Goal: Transaction & Acquisition: Purchase product/service

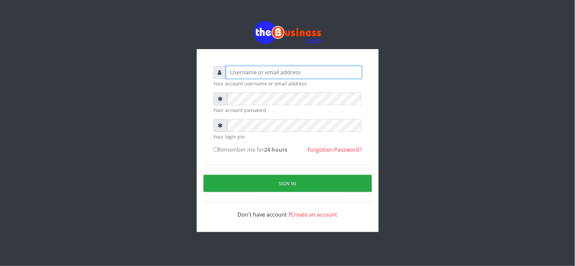
click at [294, 74] on input "text" at bounding box center [294, 72] width 136 height 13
type input "MubuyWallet"
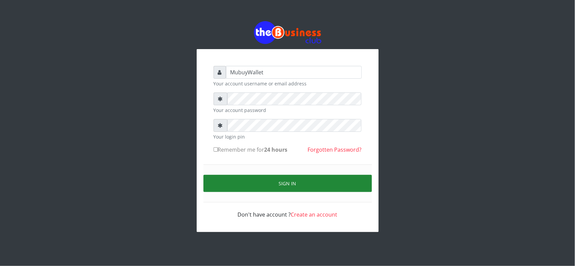
click at [249, 184] on button "Sign in" at bounding box center [287, 183] width 168 height 17
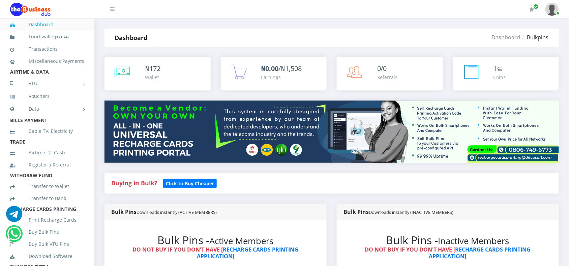
scroll to position [233, 0]
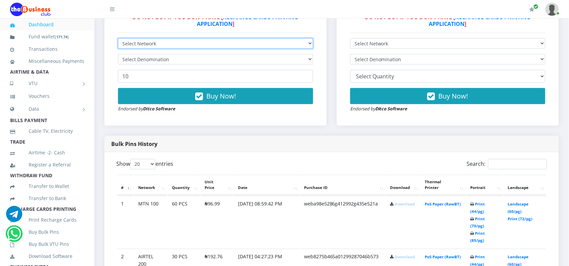
click at [148, 48] on select "Select Network MTN Globacom 9Mobile Airtel" at bounding box center [215, 43] width 195 height 10
select select "MTN"
click at [118, 38] on select "Select Network MTN Globacom 9Mobile Airtel" at bounding box center [215, 43] width 195 height 10
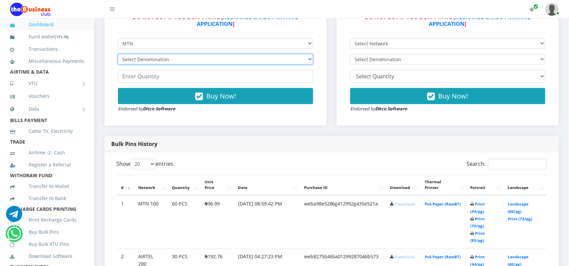
click at [143, 62] on select "Select Denomination" at bounding box center [215, 59] width 195 height 10
select select "96.99-100"
click at [118, 54] on select "Select Denomination MTN NGN100 - ₦96.99 MTN NGN200 - ₦193.98 MTN NGN400 - ₦387.…" at bounding box center [215, 59] width 195 height 10
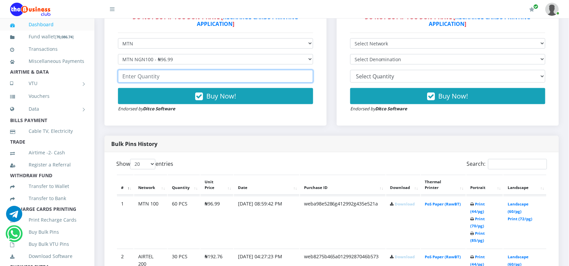
click at [163, 74] on input "number" at bounding box center [215, 76] width 195 height 13
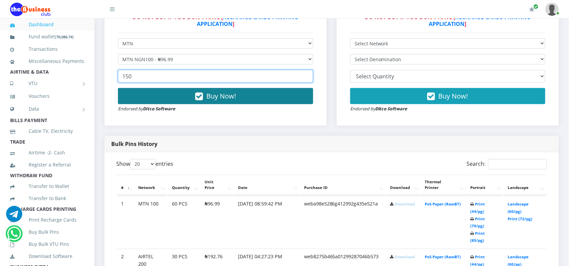
type input "150"
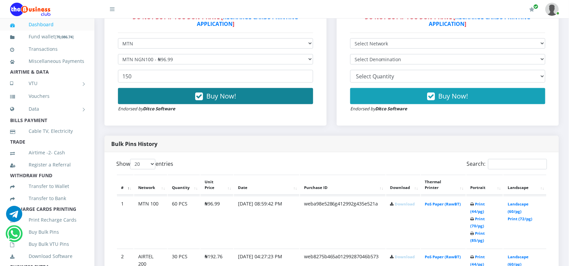
click at [163, 93] on button "Buy Now!" at bounding box center [215, 96] width 195 height 16
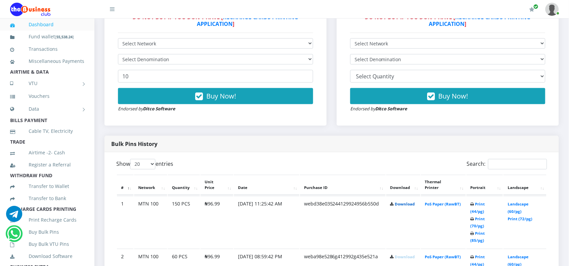
click at [397, 207] on link "Download" at bounding box center [405, 204] width 20 height 5
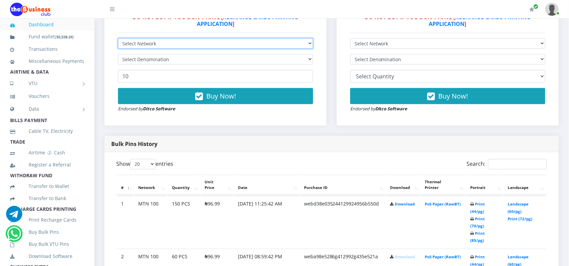
click at [187, 44] on select "Select Network MTN Globacom 9Mobile Airtel" at bounding box center [215, 43] width 195 height 10
select select "MTN"
click at [118, 38] on select "Select Network MTN Globacom 9Mobile Airtel" at bounding box center [215, 43] width 195 height 10
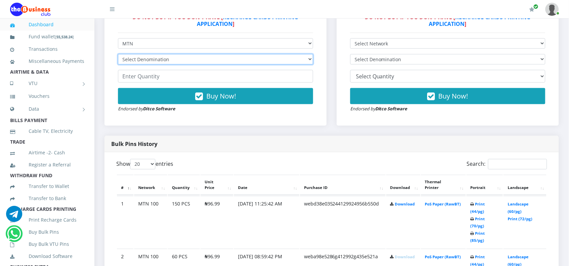
click at [149, 58] on select "Select Denomination MTN NGN100 - ₦96.99 MTN NGN200 - ₦193.98 MTN NGN400 - ₦387.…" at bounding box center [215, 59] width 195 height 10
select select "193.98-200"
click at [118, 54] on select "Select Denomination MTN NGN100 - ₦96.99 MTN NGN200 - ₦193.98 MTN NGN400 - ₦387.…" at bounding box center [215, 59] width 195 height 10
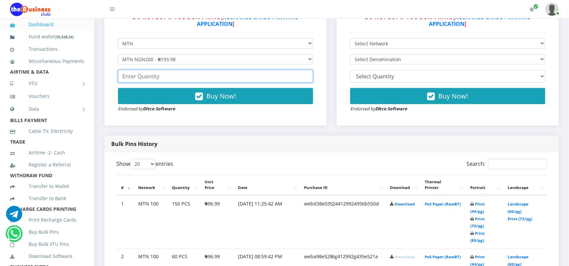
click at [138, 78] on input "number" at bounding box center [215, 76] width 195 height 13
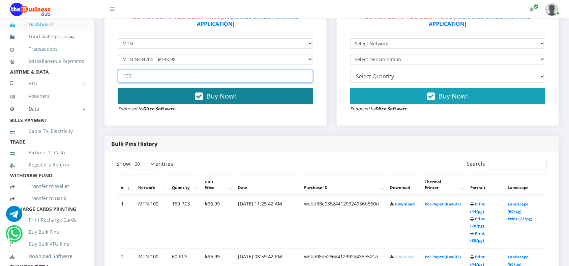
type input "100"
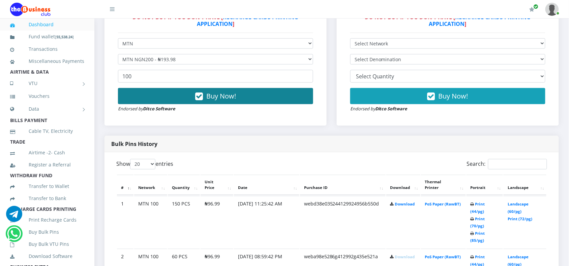
click at [144, 91] on button "Buy Now!" at bounding box center [215, 96] width 195 height 16
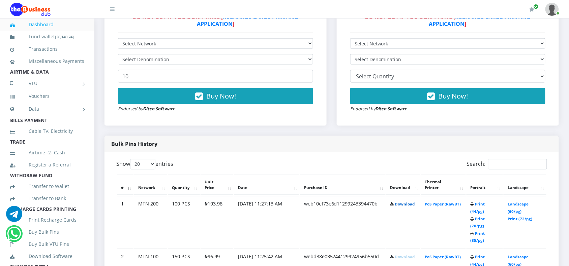
click at [398, 207] on link "Download" at bounding box center [405, 204] width 20 height 5
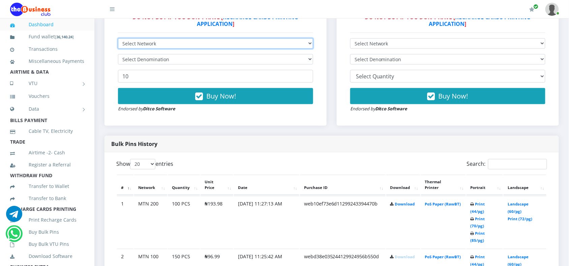
click at [174, 41] on select "Select Network MTN Globacom 9Mobile Airtel" at bounding box center [215, 43] width 195 height 10
select select "Airtel"
click at [118, 38] on select "Select Network MTN Globacom 9Mobile Airtel" at bounding box center [215, 43] width 195 height 10
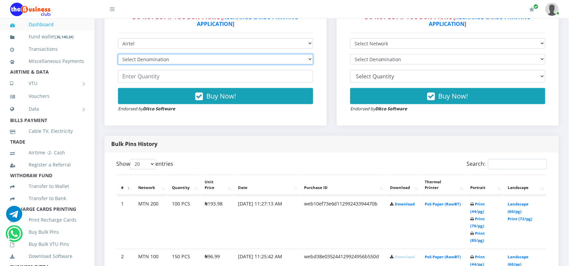
click at [140, 62] on select "Select Denomination Airtel NGN100 - ₦96.38 Airtel NGN200 - ₦192.76 Airtel NGN50…" at bounding box center [215, 59] width 195 height 10
select select "96.38-100"
click at [118, 54] on select "Select Denomination Airtel NGN100 - ₦96.38 Airtel NGN200 - ₦192.76 Airtel NGN50…" at bounding box center [215, 59] width 195 height 10
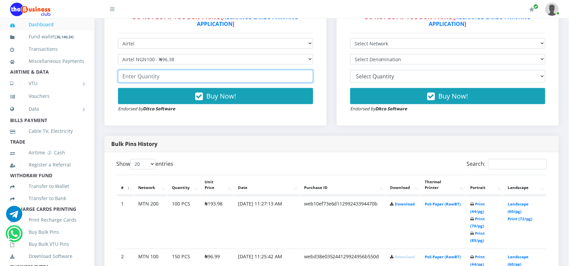
click at [136, 77] on input "number" at bounding box center [215, 76] width 195 height 13
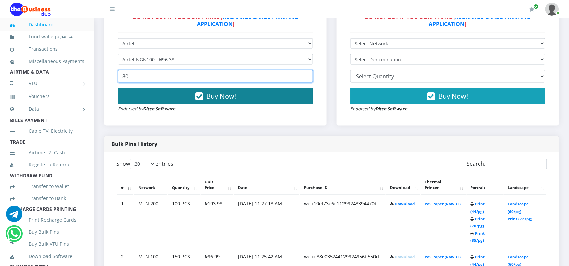
type input "80"
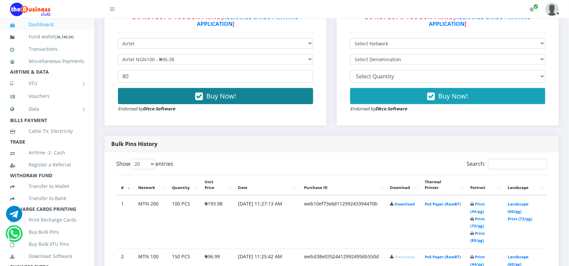
click at [146, 96] on button "Buy Now!" at bounding box center [215, 96] width 195 height 16
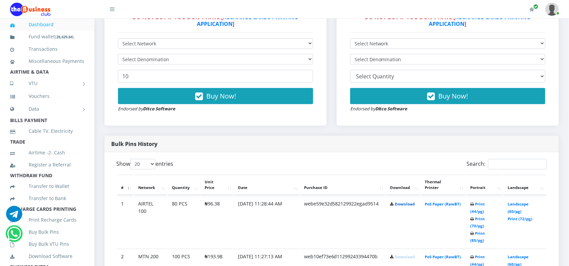
click at [395, 204] on link "Download" at bounding box center [405, 204] width 20 height 5
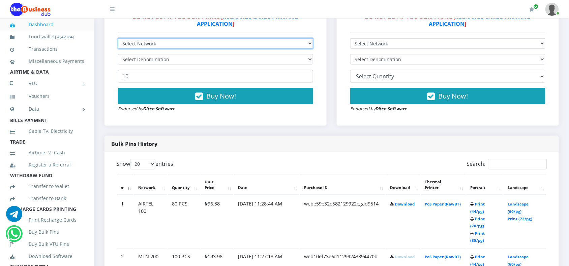
click at [140, 41] on select "Select Network MTN Globacom 9Mobile Airtel" at bounding box center [215, 43] width 195 height 10
select select "Airtel"
click at [118, 38] on select "Select Network MTN Globacom 9Mobile Airtel" at bounding box center [215, 43] width 195 height 10
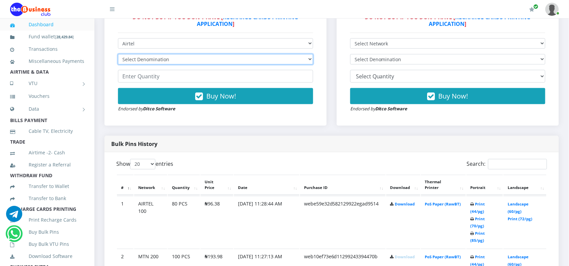
click at [139, 61] on select "Select Denomination Airtel NGN100 - ₦96.38 Airtel NGN200 - ₦192.76 Airtel NGN50…" at bounding box center [215, 59] width 195 height 10
select select "192.76-200"
click at [118, 54] on select "Select Denomination Airtel NGN100 - ₦96.38 Airtel NGN200 - ₦192.76 Airtel NGN50…" at bounding box center [215, 59] width 195 height 10
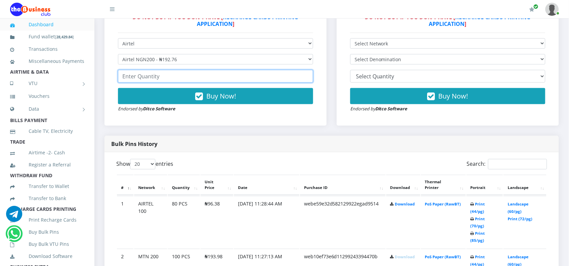
click at [137, 79] on input "number" at bounding box center [215, 76] width 195 height 13
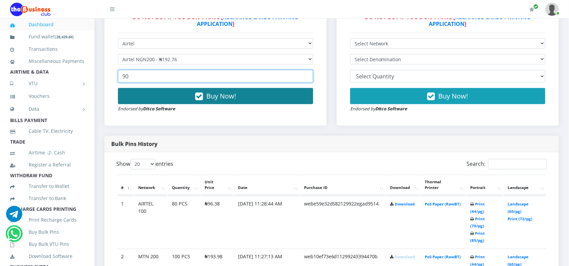
type input "90"
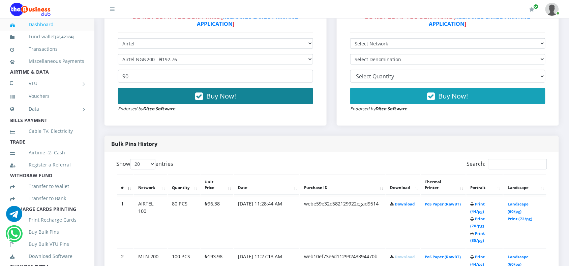
click at [146, 96] on button "Buy Now!" at bounding box center [215, 96] width 195 height 16
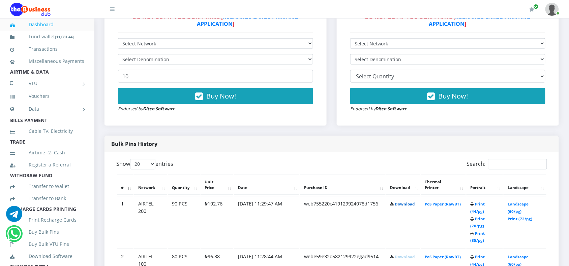
click at [399, 203] on link "Download" at bounding box center [405, 204] width 20 height 5
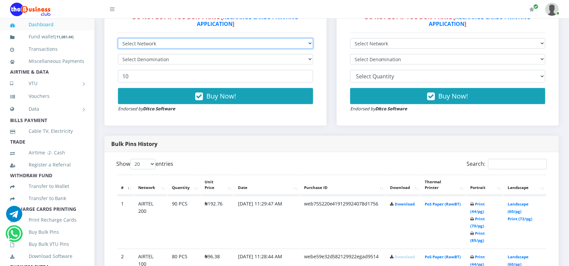
click at [142, 45] on select "Select Network MTN Globacom 9Mobile Airtel" at bounding box center [215, 43] width 195 height 10
select select "9Mobile"
click at [118, 38] on select "Select Network MTN Globacom 9Mobile Airtel" at bounding box center [215, 43] width 195 height 10
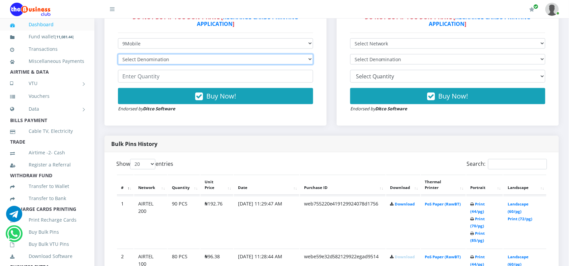
click at [137, 58] on select "Select Denomination 9Mobile NGN100 - ₦94.99 9Mobile NGN200 - ₦189.98 9Mobile NG…" at bounding box center [215, 59] width 195 height 10
select select "94.99-100"
click at [118, 54] on select "Select Denomination 9Mobile NGN100 - ₦94.99 9Mobile NGN200 - ₦189.98 9Mobile NG…" at bounding box center [215, 59] width 195 height 10
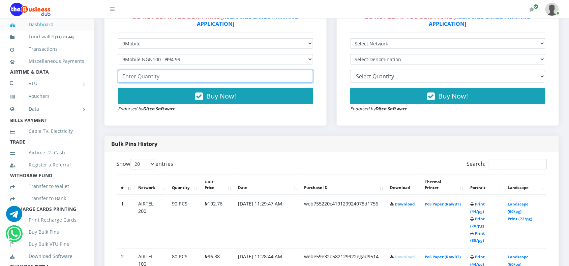
click at [133, 76] on input "number" at bounding box center [215, 76] width 195 height 13
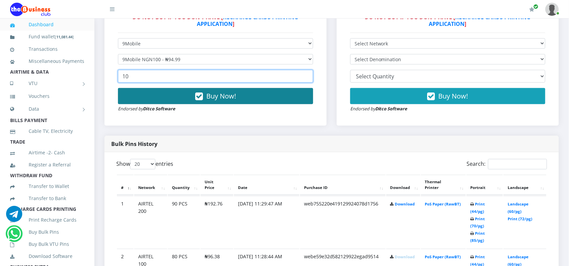
type input "10"
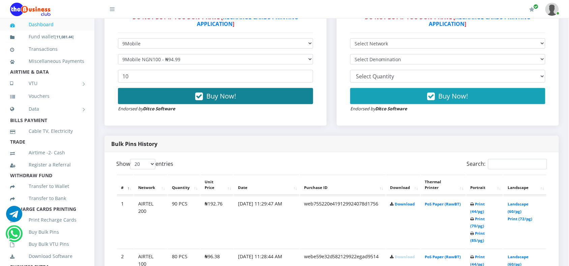
click at [137, 100] on button "Buy Now!" at bounding box center [215, 96] width 195 height 16
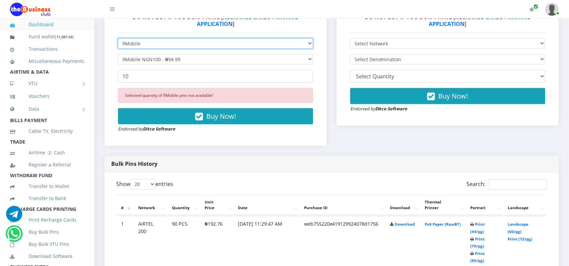
click at [169, 46] on select "Select Network MTN Globacom 9Mobile Airtel" at bounding box center [215, 43] width 195 height 10
select select "MTN"
click at [118, 38] on select "Select Network MTN Globacom 9Mobile Airtel" at bounding box center [215, 43] width 195 height 10
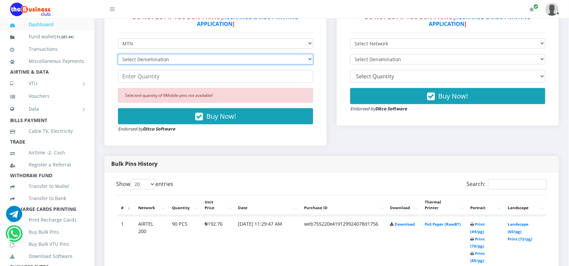
click at [145, 64] on select "Select Denomination" at bounding box center [215, 59] width 195 height 10
click at [118, 54] on select "Select Denomination MTN NGN100 - ₦96.99 MTN NGN200 - ₦193.98 MTN NGN400 - ₦387.…" at bounding box center [215, 59] width 195 height 10
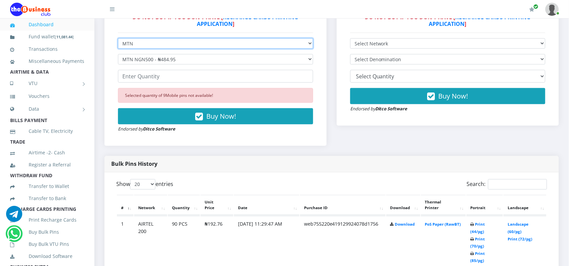
click at [221, 43] on select "Select Network MTN Globacom 9Mobile Airtel" at bounding box center [215, 43] width 195 height 10
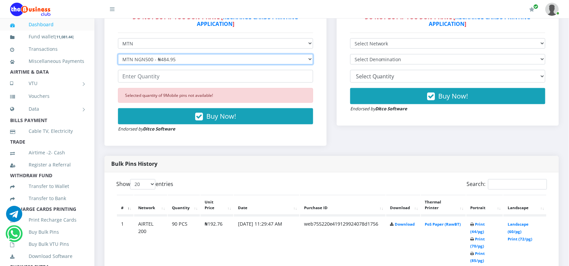
click at [136, 57] on select "Select Denomination MTN NGN100 - ₦96.99 MTN NGN200 - ₦193.98 MTN NGN400 - ₦387.…" at bounding box center [215, 59] width 195 height 10
select select "96.99-100"
click at [118, 54] on select "Select Denomination MTN NGN100 - ₦96.99 MTN NGN200 - ₦193.98 MTN NGN400 - ₦387.…" at bounding box center [215, 59] width 195 height 10
click at [158, 61] on select "Select Denomination MTN NGN100 - ₦96.99 MTN NGN200 - ₦193.98 MTN NGN400 - ₦387.…" at bounding box center [215, 59] width 195 height 10
click at [175, 58] on select "Select Denomination MTN NGN100 - ₦96.99 MTN NGN200 - ₦193.98 MTN NGN400 - ₦387.…" at bounding box center [215, 59] width 195 height 10
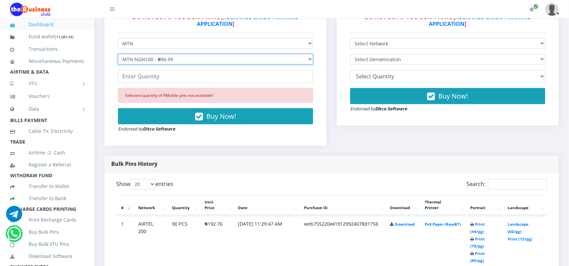
click at [159, 57] on select "Select Denomination MTN NGN100 - ₦96.99 MTN NGN200 - ₦193.98 MTN NGN400 - ₦387.…" at bounding box center [215, 59] width 195 height 10
click at [140, 57] on select "Select Denomination MTN NGN100 - ₦96.99 MTN NGN200 - ₦193.98 MTN NGN400 - ₦387.…" at bounding box center [215, 59] width 195 height 10
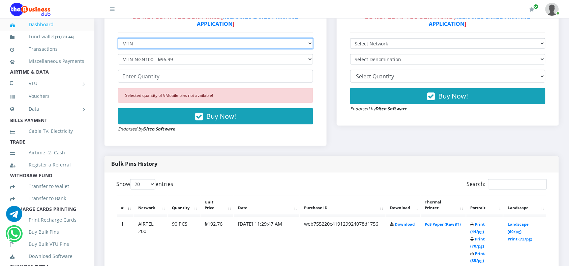
click at [132, 46] on select "Select Network MTN Globacom 9Mobile Airtel" at bounding box center [215, 43] width 195 height 10
select select "Glo"
click at [118, 38] on select "Select Network MTN Globacom 9Mobile Airtel" at bounding box center [215, 43] width 195 height 10
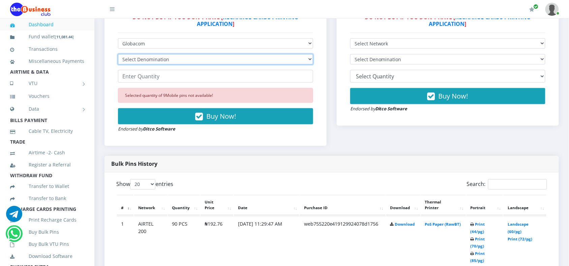
click at [147, 59] on select "Select Denomination Glo NGN100 - ₦96.55 Glo NGN200 - ₦193.10 Glo NGN500 - ₦482.…" at bounding box center [215, 59] width 195 height 10
click at [118, 54] on select "Select Denomination Glo NGN100 - ₦96.55 Glo NGN200 - ₦193.10 Glo NGN500 - ₦482.…" at bounding box center [215, 59] width 195 height 10
click at [154, 57] on select "Select Denomination Glo NGN100 - ₦96.55 Glo NGN200 - ₦193.10 Glo NGN500 - ₦482.…" at bounding box center [215, 59] width 195 height 10
click at [118, 54] on select "Select Denomination Glo NGN100 - ₦96.55 Glo NGN200 - ₦193.10 Glo NGN500 - ₦482.…" at bounding box center [215, 59] width 195 height 10
click at [127, 60] on select "Select Denomination Glo NGN100 - ₦96.55 Glo NGN200 - ₦193.10 Glo NGN500 - ₦482.…" at bounding box center [215, 59] width 195 height 10
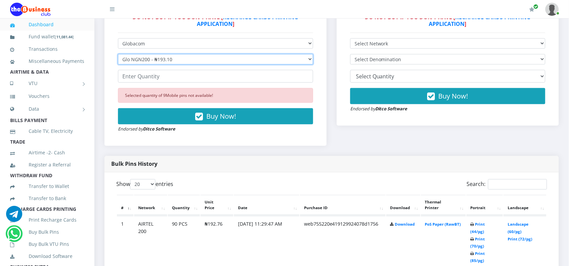
select select "482.75-500"
click at [118, 54] on select "Select Denomination Glo NGN100 - ₦96.55 Glo NGN200 - ₦193.10 Glo NGN500 - ₦482.…" at bounding box center [215, 59] width 195 height 10
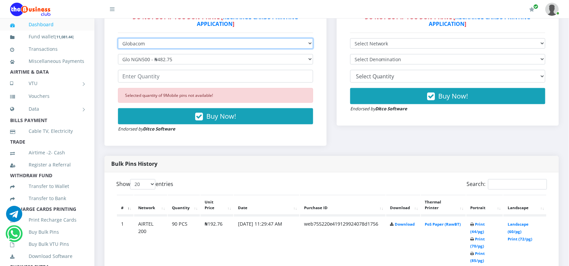
click at [137, 41] on select "Select Network MTN Globacom 9Mobile Airtel" at bounding box center [215, 43] width 195 height 10
select select "Airtel"
click at [118, 38] on select "Select Network MTN Globacom 9Mobile Airtel" at bounding box center [215, 43] width 195 height 10
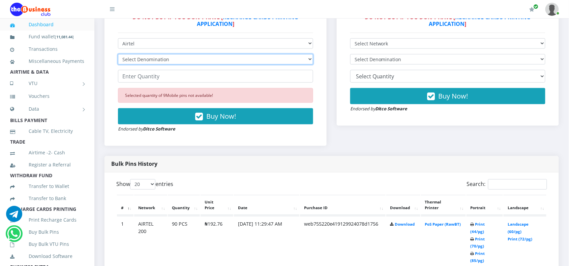
click at [131, 62] on select "Select Denomination Airtel NGN100 - ₦96.38 Airtel NGN200 - ₦192.76 Airtel NGN50…" at bounding box center [215, 59] width 195 height 10
select select "96.38-100"
click at [118, 54] on select "Select Denomination Airtel NGN100 - ₦96.38 Airtel NGN200 - ₦192.76 Airtel NGN50…" at bounding box center [215, 59] width 195 height 10
click at [140, 61] on select "Select Denomination Airtel NGN100 - ₦96.38 Airtel NGN200 - ₦192.76 Airtel NGN50…" at bounding box center [215, 59] width 195 height 10
click at [132, 50] on form "Select Network MTN Globacom 9Mobile Airtel Select Denomination Airtel NGN100 - …" at bounding box center [215, 85] width 195 height 94
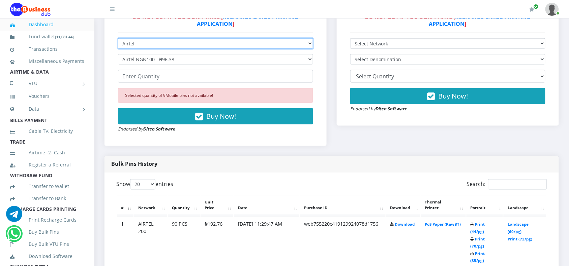
click at [128, 41] on select "Select Network MTN Globacom 9Mobile Airtel" at bounding box center [215, 43] width 195 height 10
select select "9Mobile"
click at [118, 38] on select "Select Network MTN Globacom 9Mobile Airtel" at bounding box center [215, 43] width 195 height 10
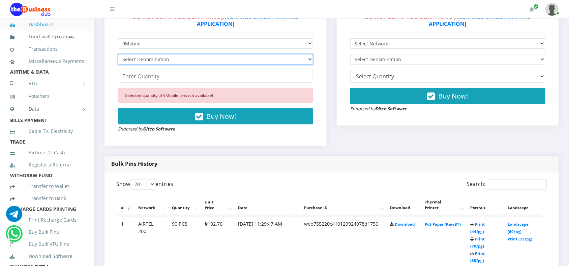
click at [135, 57] on select "Select Denomination 9Mobile NGN100 - ₦94.99 9Mobile NGN200 - ₦189.98 9Mobile NG…" at bounding box center [215, 59] width 195 height 10
click at [118, 54] on select "Select Denomination 9Mobile NGN100 - ₦94.99 9Mobile NGN200 - ₦189.98 9Mobile NG…" at bounding box center [215, 59] width 195 height 10
select select "189.98-200"
click at [260, 181] on div "Show 20 50 100 All entries" at bounding box center [221, 186] width 210 height 13
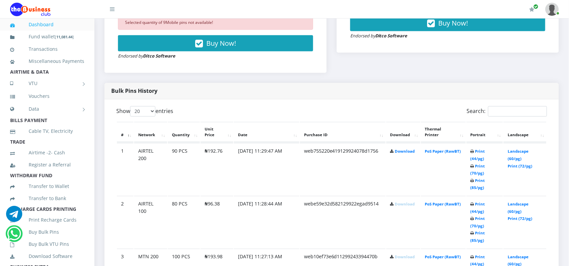
scroll to position [233, 0]
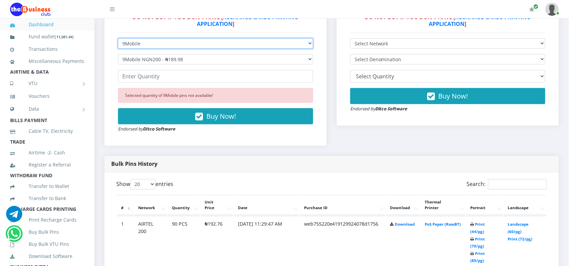
click at [180, 48] on select "Select Network MTN Globacom 9Mobile Airtel" at bounding box center [215, 43] width 195 height 10
select select "Glo"
click at [118, 38] on select "Select Network MTN Globacom 9Mobile Airtel" at bounding box center [215, 43] width 195 height 10
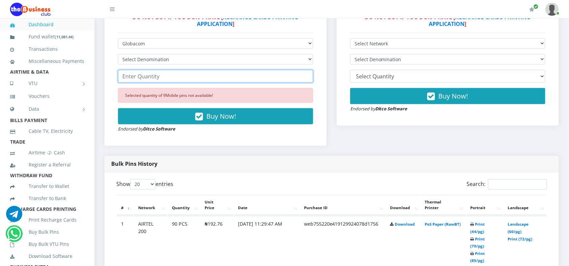
click at [147, 72] on input "number" at bounding box center [215, 76] width 195 height 13
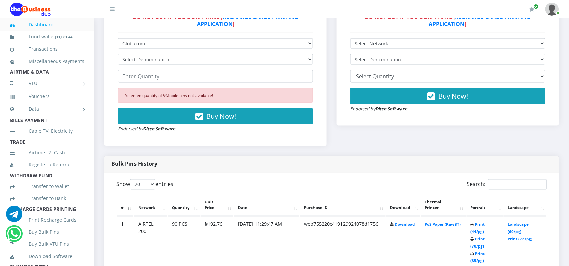
click at [143, 66] on form "Select Network MTN Globacom 9Mobile Airtel Select Denomination Glo NGN100 - ₦96…" at bounding box center [215, 85] width 195 height 94
click at [142, 62] on select "Select Denomination Glo NGN100 - ₦96.55 Glo NGN200 - ₦193.10 Glo NGN500 - ₦482.…" at bounding box center [215, 59] width 195 height 10
select select "96.55-100"
click at [118, 54] on select "Select Denomination Glo NGN100 - ₦96.55 Glo NGN200 - ₦193.10 Glo NGN500 - ₦482.…" at bounding box center [215, 59] width 195 height 10
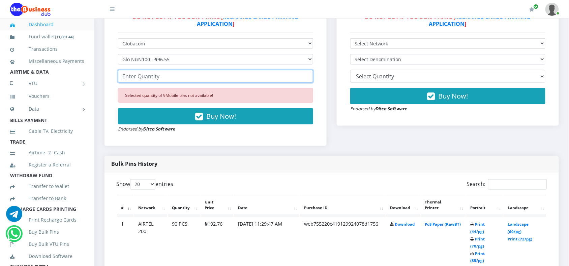
click at [136, 78] on input "number" at bounding box center [215, 76] width 195 height 13
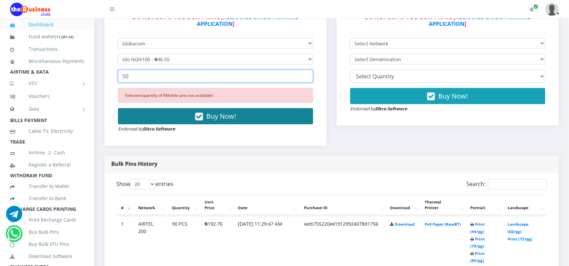
type input "50"
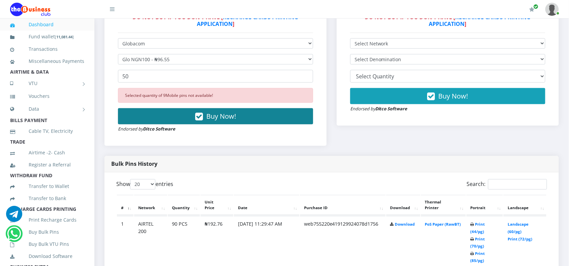
click at [127, 110] on button "Buy Now!" at bounding box center [215, 116] width 195 height 16
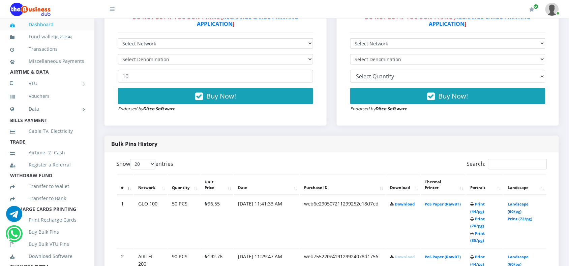
click at [512, 204] on link "Landscape (60/pg)" at bounding box center [517, 208] width 21 height 12
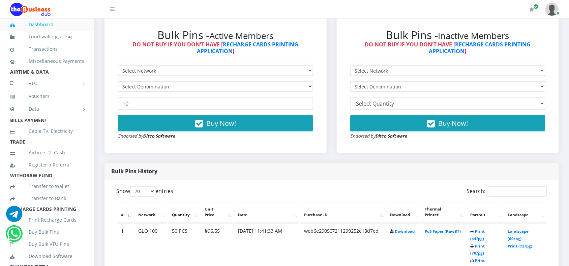
scroll to position [190, 0]
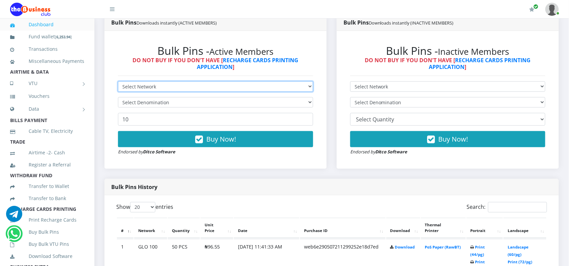
click at [183, 84] on select "Select Network MTN Globacom 9Mobile Airtel" at bounding box center [215, 87] width 195 height 10
select select "MTN"
click at [118, 82] on select "Select Network MTN Globacom 9Mobile Airtel" at bounding box center [215, 87] width 195 height 10
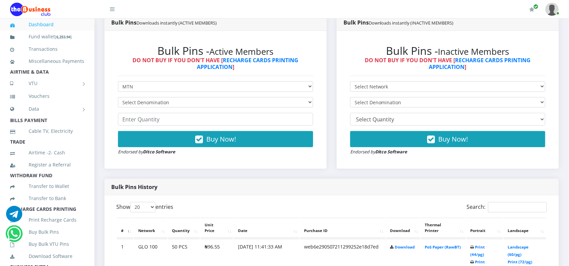
click at [168, 108] on form "Select Network MTN Globacom 9Mobile Airtel Select Denomination Buy Now! Endorse…" at bounding box center [215, 119] width 195 height 74
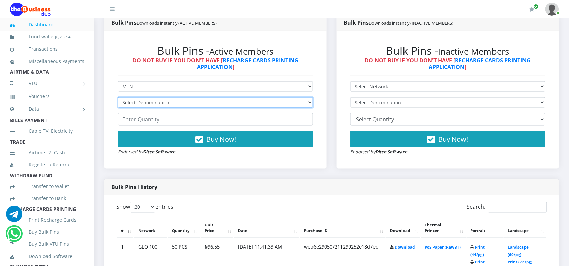
click at [166, 105] on select "Select Denomination MTN NGN100 - ₦96.99 MTN NGN200 - ₦193.98 MTN NGN400 - ₦387.…" at bounding box center [215, 102] width 195 height 10
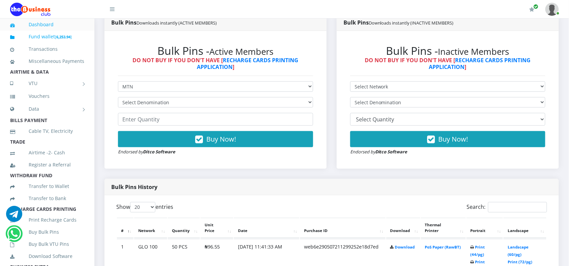
click at [49, 35] on link "Fund wallet [ 6,253.94 ]" at bounding box center [47, 37] width 74 height 16
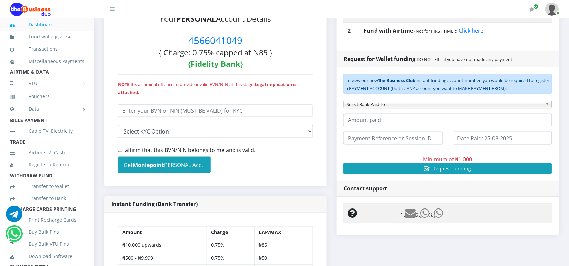
scroll to position [233, 0]
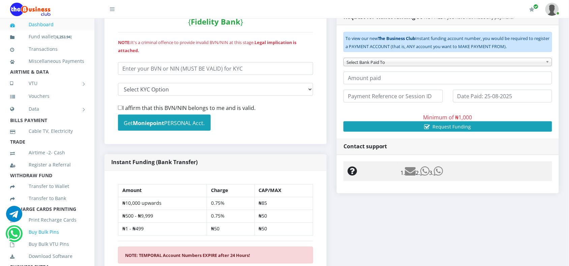
click at [43, 240] on link "Buy Bulk Pins" at bounding box center [47, 232] width 74 height 15
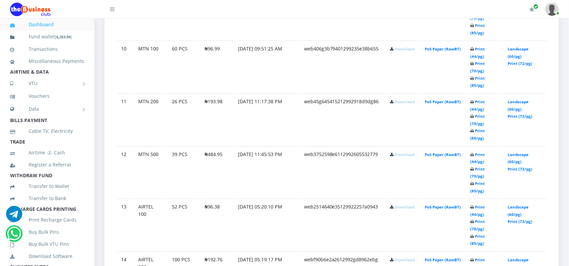
scroll to position [885, 0]
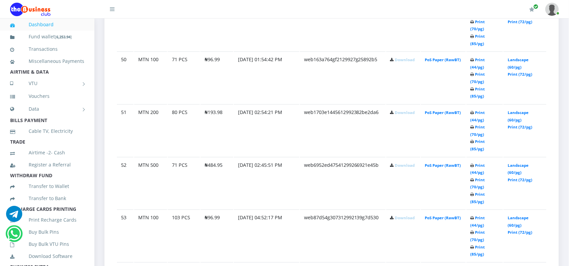
scroll to position [862, 0]
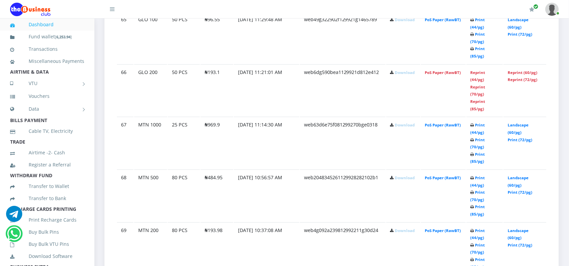
scroll to position [628, 0]
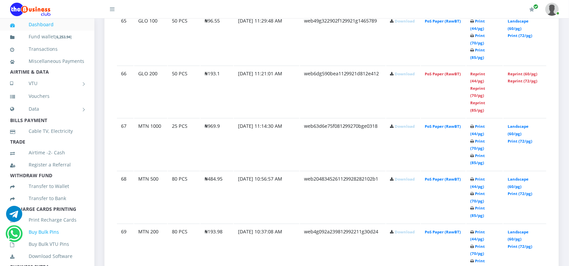
click at [49, 240] on link "Buy Bulk Pins" at bounding box center [47, 232] width 74 height 15
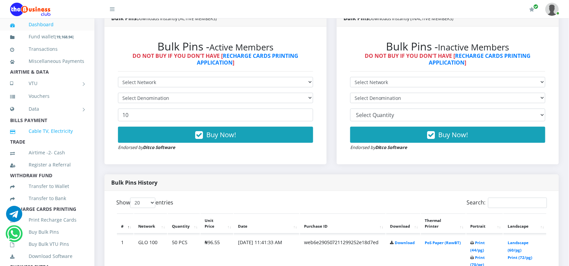
scroll to position [180, 0]
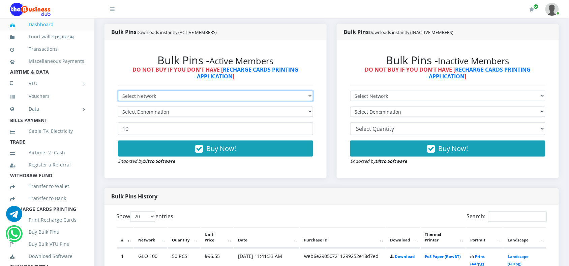
click at [156, 98] on select "Select Network MTN Globacom 9Mobile Airtel" at bounding box center [215, 96] width 195 height 10
select select "MTN"
click at [118, 91] on select "Select Network MTN Globacom 9Mobile Airtel" at bounding box center [215, 96] width 195 height 10
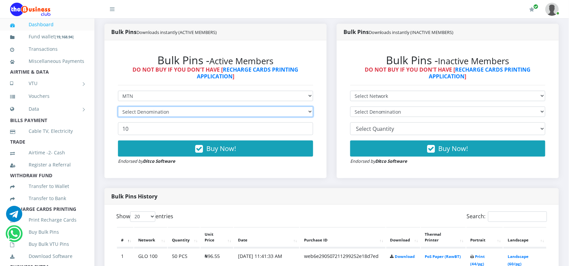
click at [154, 113] on select "Select Denomination" at bounding box center [215, 112] width 195 height 10
select select "969.9-1000"
click at [118, 107] on select "Select Denomination MTN NGN100 - ₦96.99 MTN NGN200 - ₦193.98 MTN NGN400 - ₦387.…" at bounding box center [215, 112] width 195 height 10
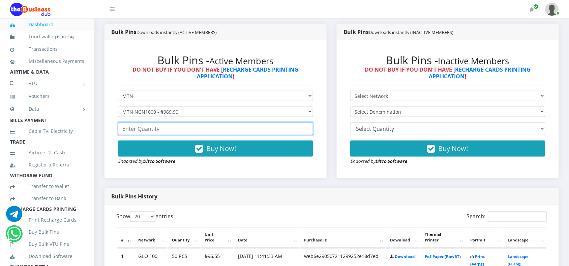
click at [145, 131] on input "number" at bounding box center [215, 129] width 195 height 13
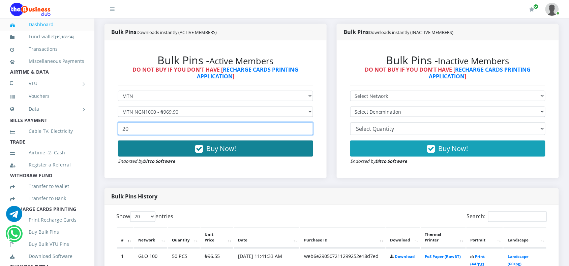
type input "20"
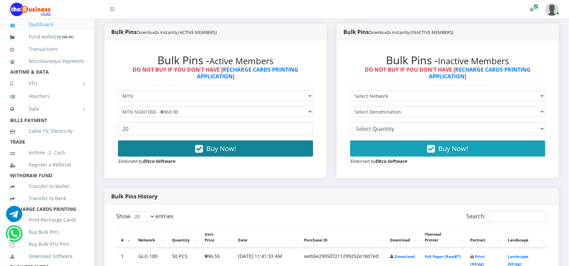
click at [140, 148] on button "Buy Now!" at bounding box center [215, 149] width 195 height 16
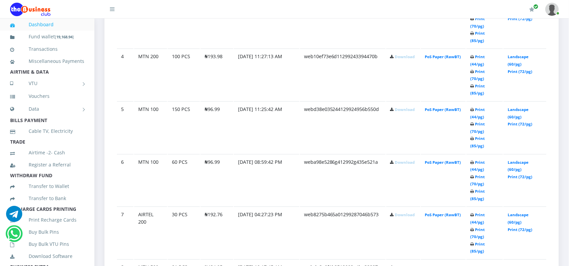
scroll to position [905, 0]
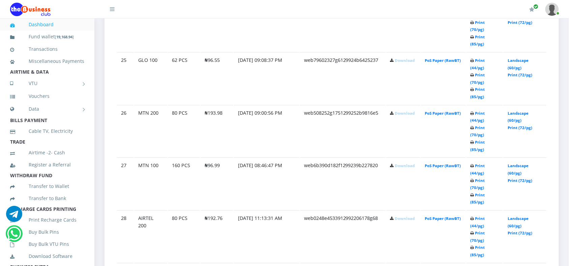
scroll to position [841, 0]
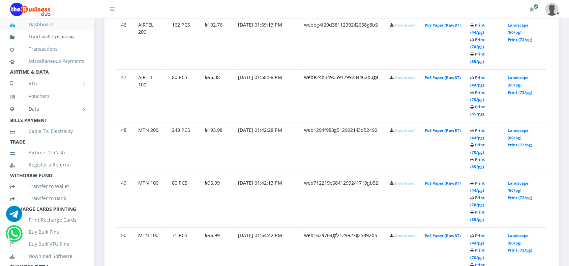
scroll to position [696, 0]
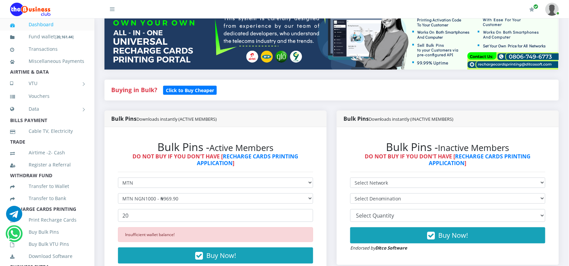
scroll to position [95, 0]
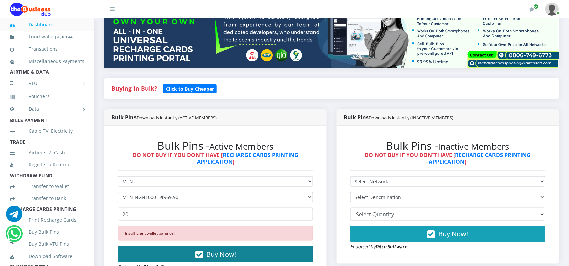
click at [211, 252] on span "Buy Now!" at bounding box center [221, 254] width 30 height 9
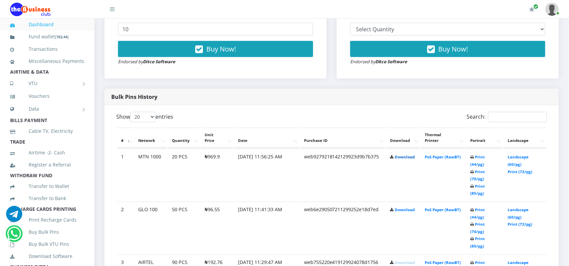
click at [407, 158] on link "Download" at bounding box center [405, 157] width 20 height 5
click at [111, 76] on div "Bulk Pins - Active Members DO NOT BUY IF YOU DON'T HAVE [ RECHARGE CARDS PRINTI…" at bounding box center [215, 10] width 222 height 138
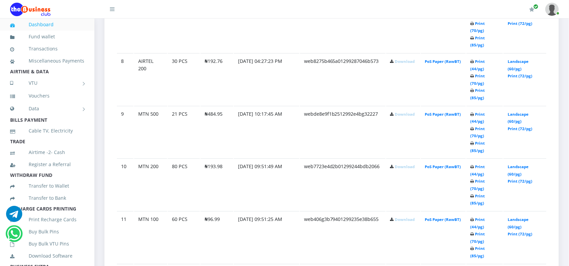
scroll to position [885, 0]
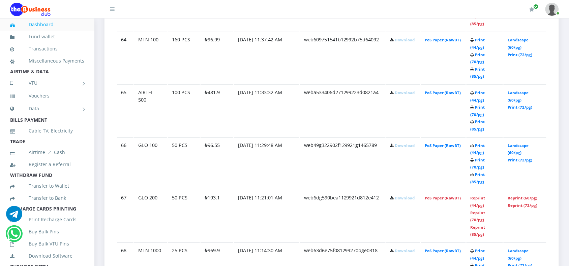
scroll to position [541, 0]
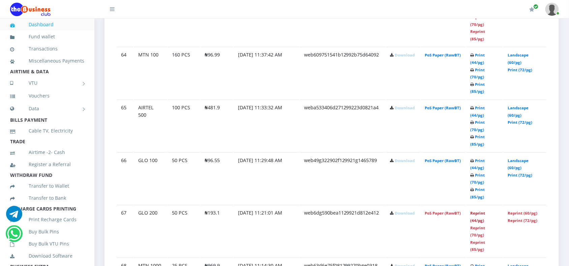
click at [479, 211] on link "Reprint (44/pg)" at bounding box center [477, 217] width 15 height 12
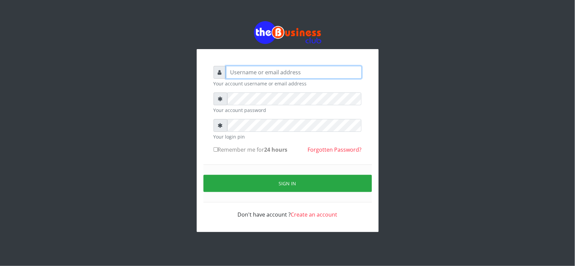
click at [277, 76] on input "text" at bounding box center [294, 72] width 136 height 13
type input "MubuyWallet"
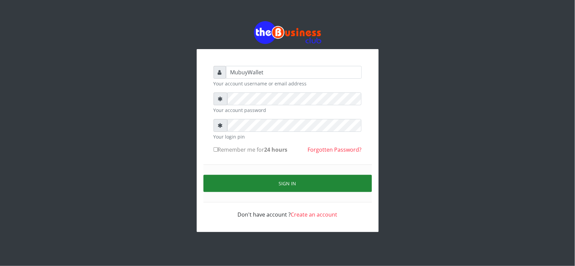
click at [272, 180] on button "Sign in" at bounding box center [287, 183] width 168 height 17
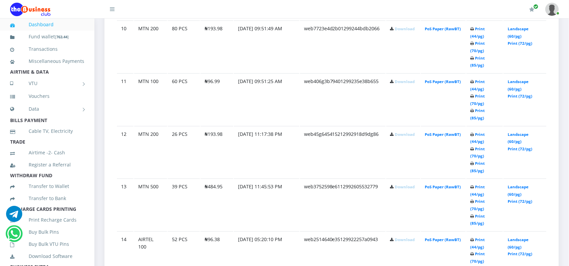
scroll to position [885, 0]
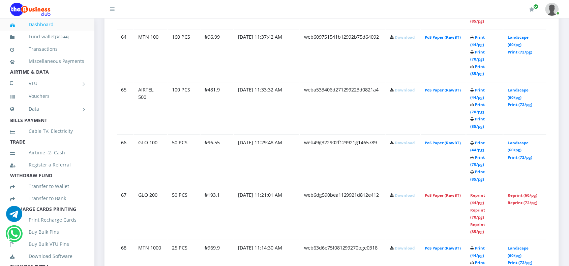
scroll to position [557, 0]
click at [477, 194] on link "Reprint (44/pg)" at bounding box center [477, 200] width 15 height 12
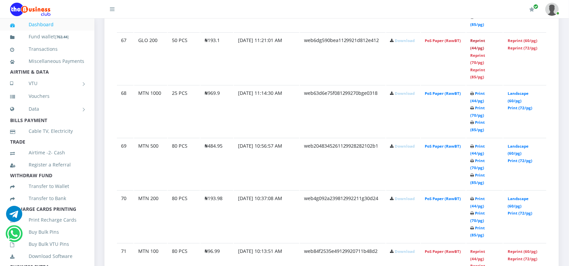
scroll to position [726, 0]
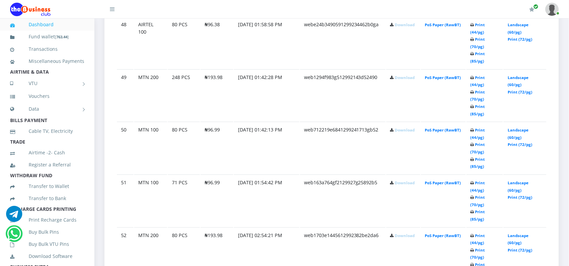
scroll to position [885, 0]
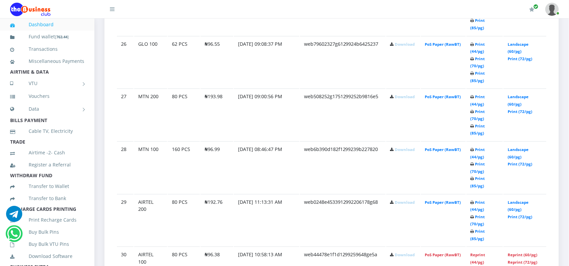
scroll to position [653, 0]
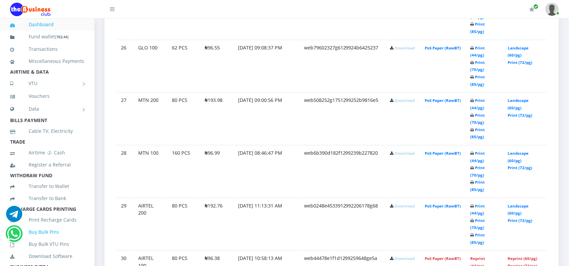
click at [41, 240] on link "Buy Bulk Pins" at bounding box center [47, 232] width 74 height 15
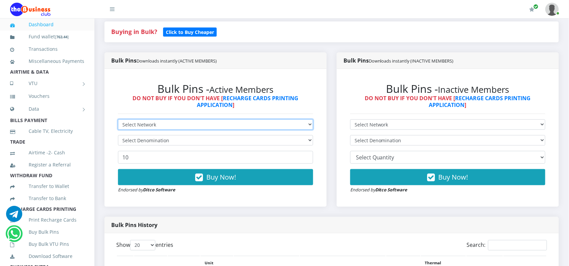
click at [217, 124] on select "Select Network MTN Globacom 9Mobile Airtel" at bounding box center [215, 125] width 195 height 10
select select "Glo"
click at [118, 120] on select "Select Network MTN Globacom 9Mobile Airtel" at bounding box center [215, 125] width 195 height 10
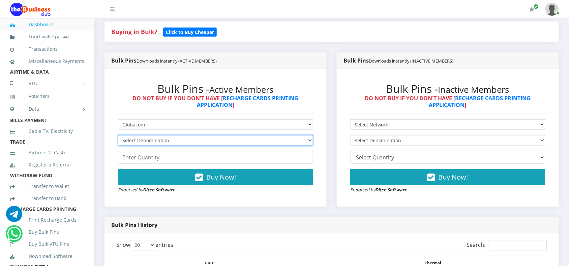
click at [187, 143] on select "Select Denomination Glo NGN100 - ₦96.55 Glo NGN200 - ₦193.10 Glo NGN500 - ₦482.…" at bounding box center [215, 140] width 195 height 10
select select "482.75-500"
click at [118, 135] on select "Select Denomination Glo NGN100 - ₦96.55 Glo NGN200 - ₦193.10 Glo NGN500 - ₦482.…" at bounding box center [215, 140] width 195 height 10
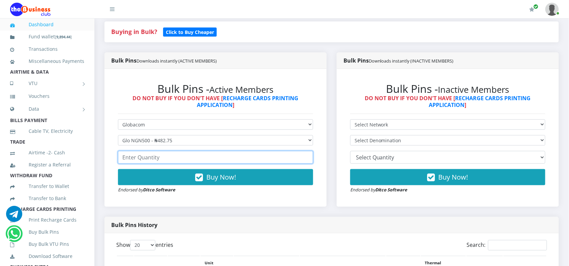
click at [140, 154] on input "number" at bounding box center [215, 157] width 195 height 13
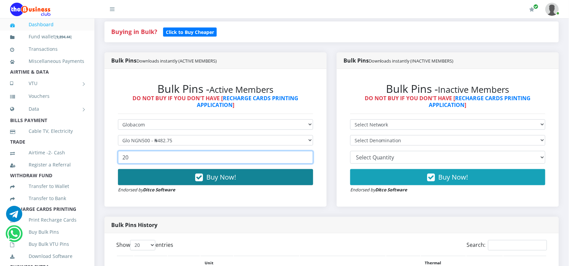
type input "20"
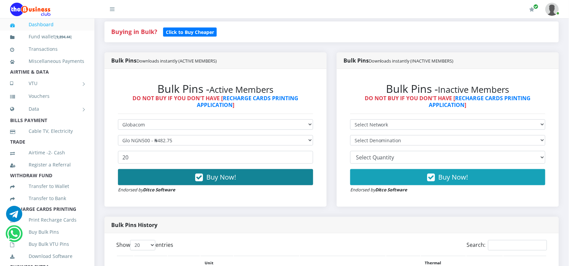
click at [143, 183] on button "Buy Now!" at bounding box center [215, 177] width 195 height 16
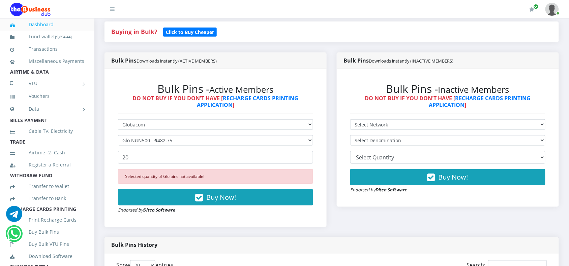
click at [379, 239] on div "Bulk Pins History" at bounding box center [331, 245] width 454 height 17
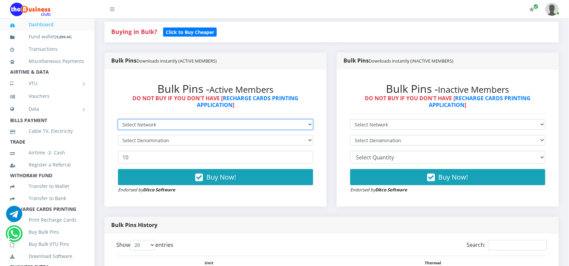
click at [167, 120] on select "Select Network MTN Globacom 9Mobile Airtel" at bounding box center [215, 125] width 195 height 10
select select "Glo"
click at [118, 120] on select "Select Network MTN Globacom 9Mobile Airtel" at bounding box center [215, 125] width 195 height 10
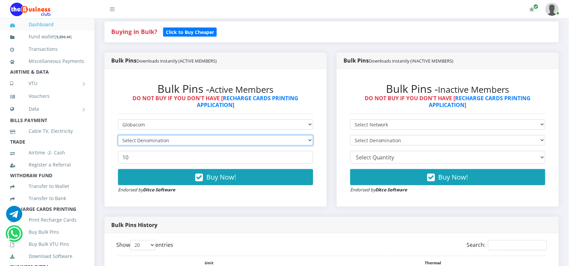
click at [145, 142] on select "Select Denomination" at bounding box center [215, 140] width 195 height 10
select select "482.75-500"
click at [118, 135] on select "Select Denomination Glo NGN100 - ₦96.55 Glo NGN200 - ₦193.10 Glo NGN500 - ₦482.…" at bounding box center [215, 140] width 195 height 10
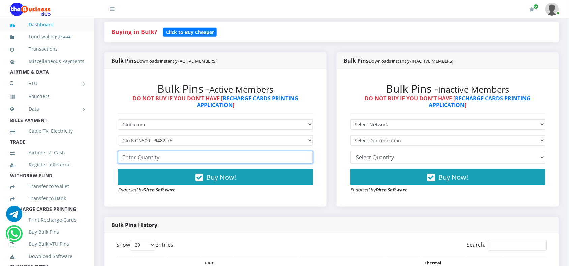
click at [147, 158] on input "number" at bounding box center [215, 157] width 195 height 13
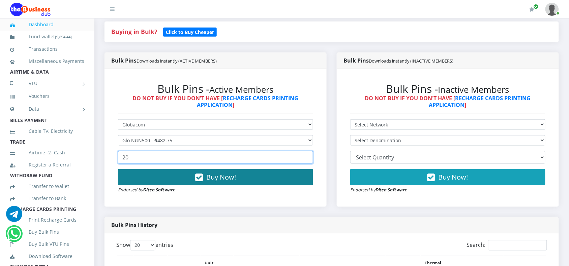
type input "20"
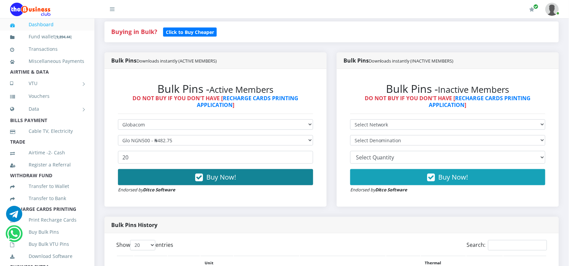
click at [147, 179] on button "Buy Now!" at bounding box center [215, 177] width 195 height 16
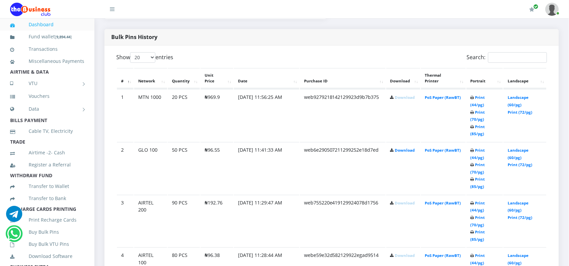
scroll to position [384, 0]
